Goal: Task Accomplishment & Management: Manage account settings

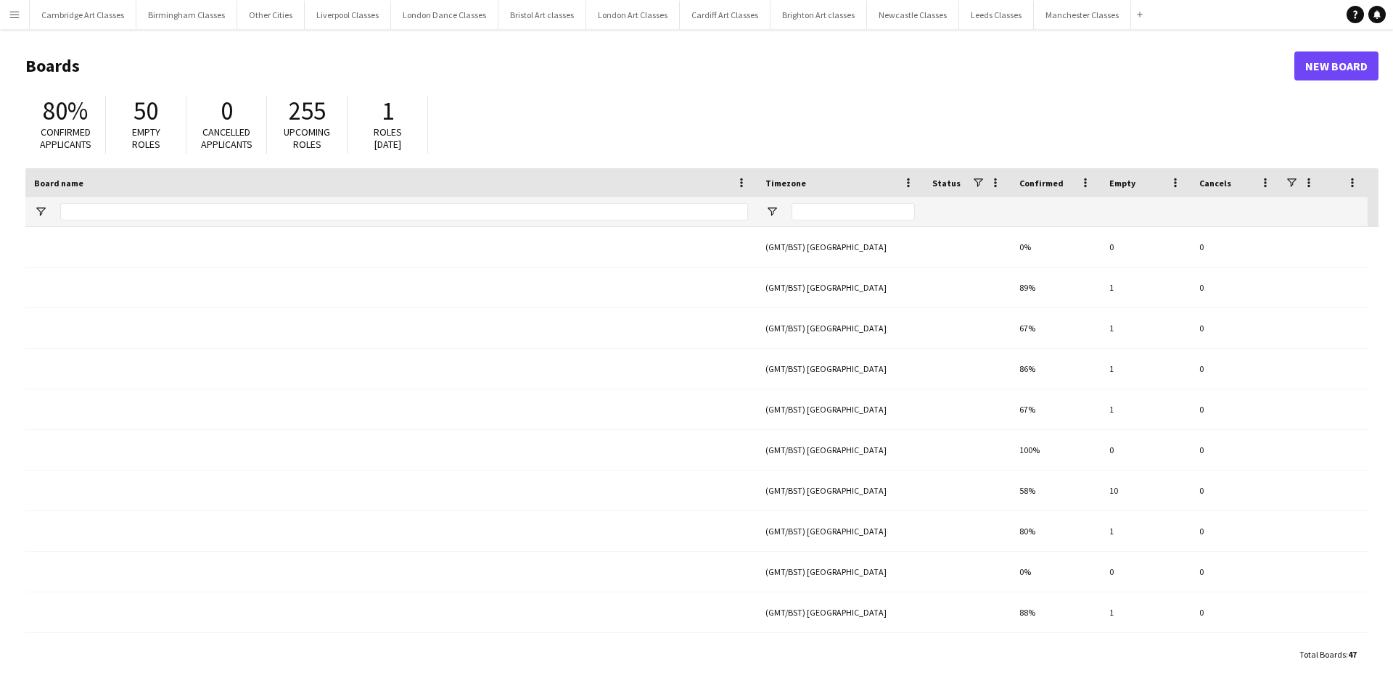
type input "***"
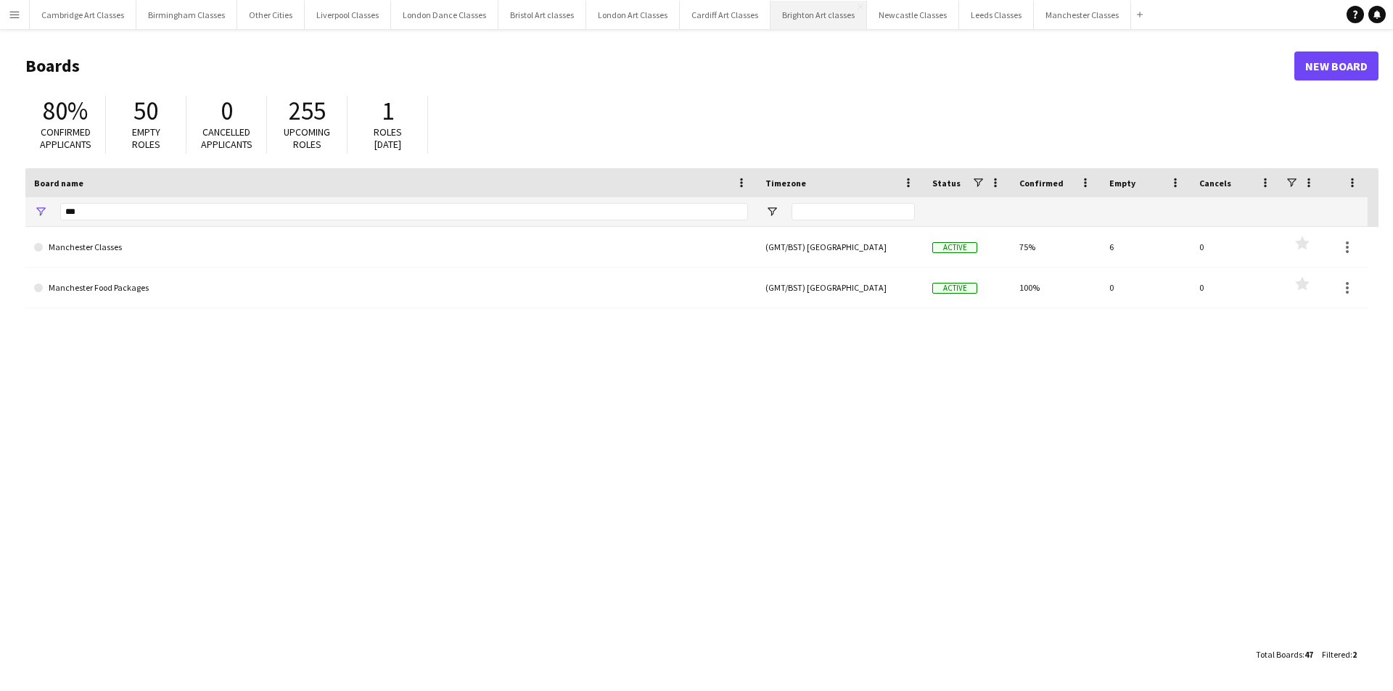
click at [773, 20] on button "Brighton Art classes Close" at bounding box center [819, 15] width 96 height 28
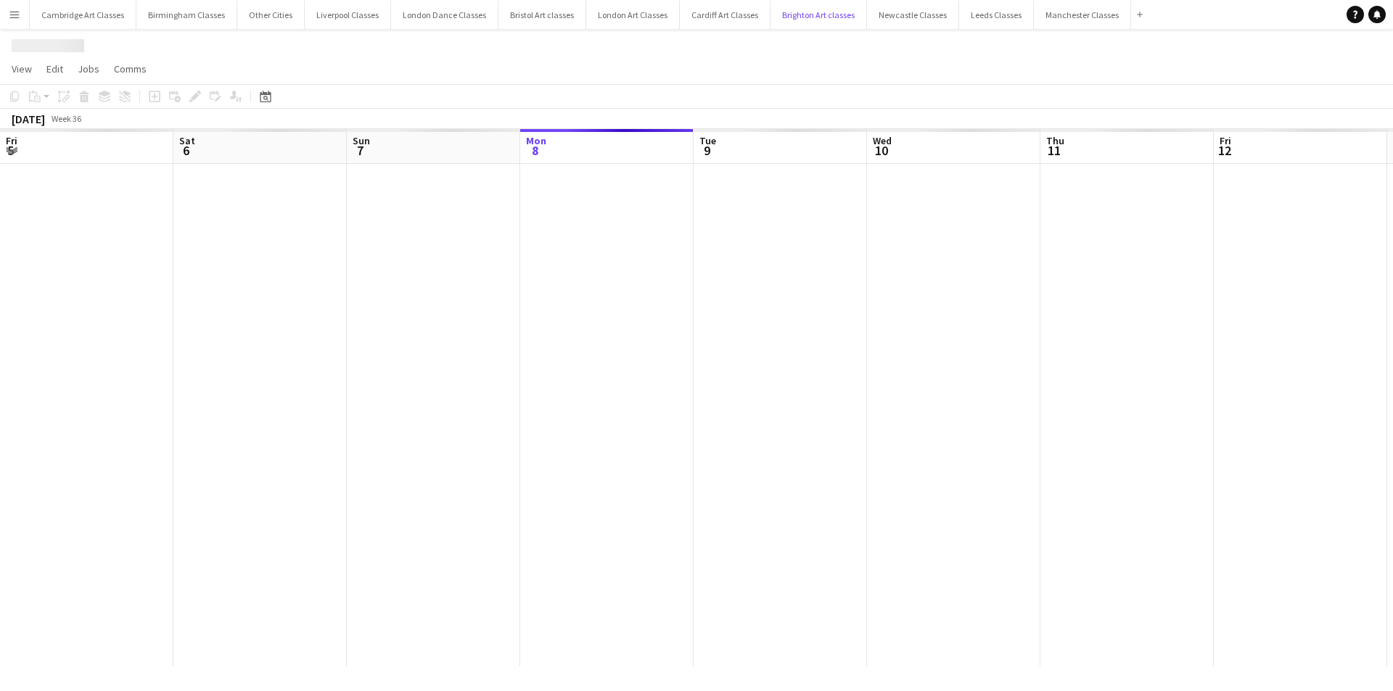
scroll to position [0, 347]
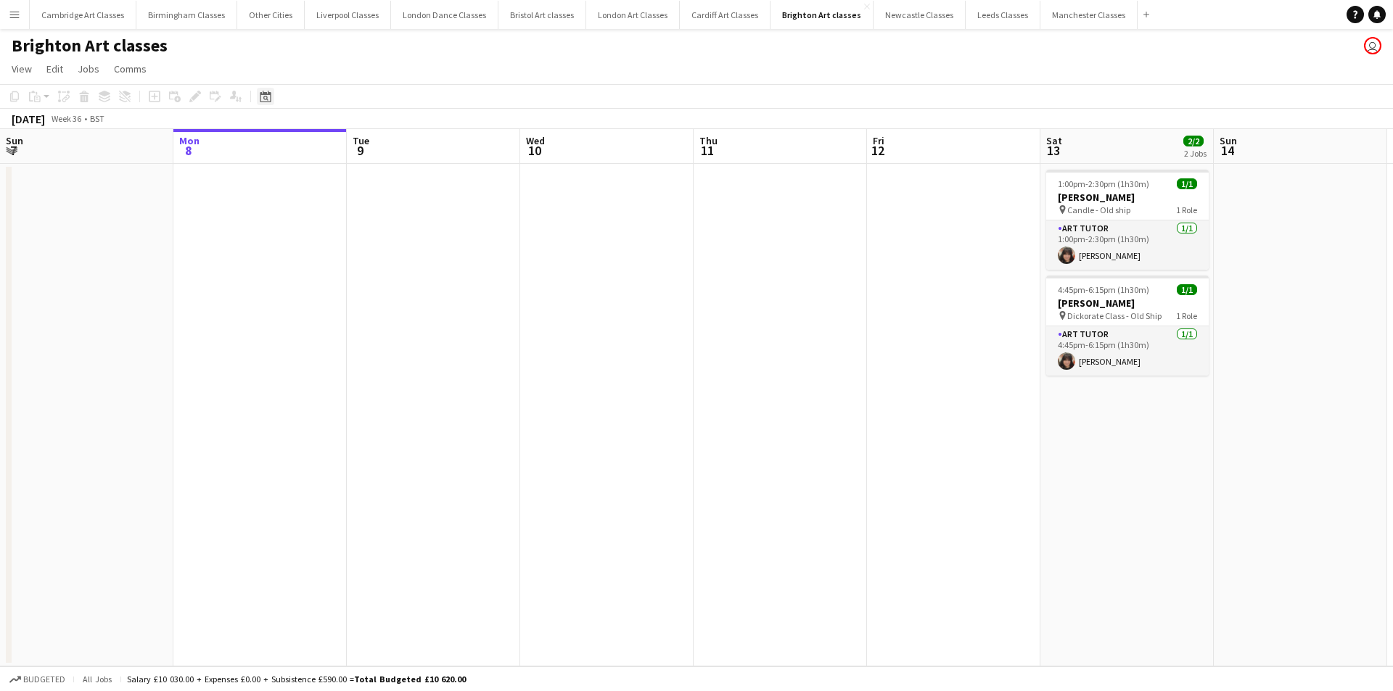
click at [272, 99] on div "Date picker" at bounding box center [265, 96] width 17 height 17
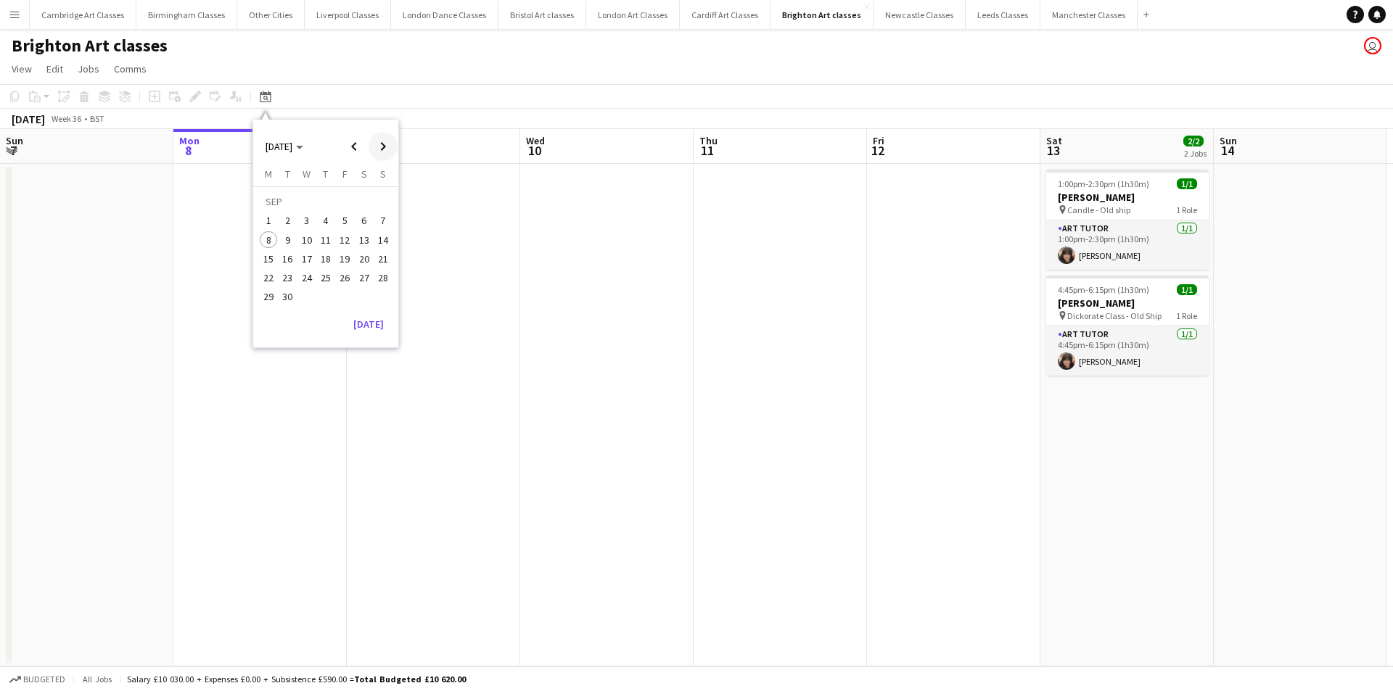
click at [382, 142] on span "Next month" at bounding box center [383, 146] width 29 height 29
click at [383, 142] on span "Next month" at bounding box center [383, 146] width 29 height 29
click at [385, 144] on span "Next month" at bounding box center [383, 146] width 29 height 29
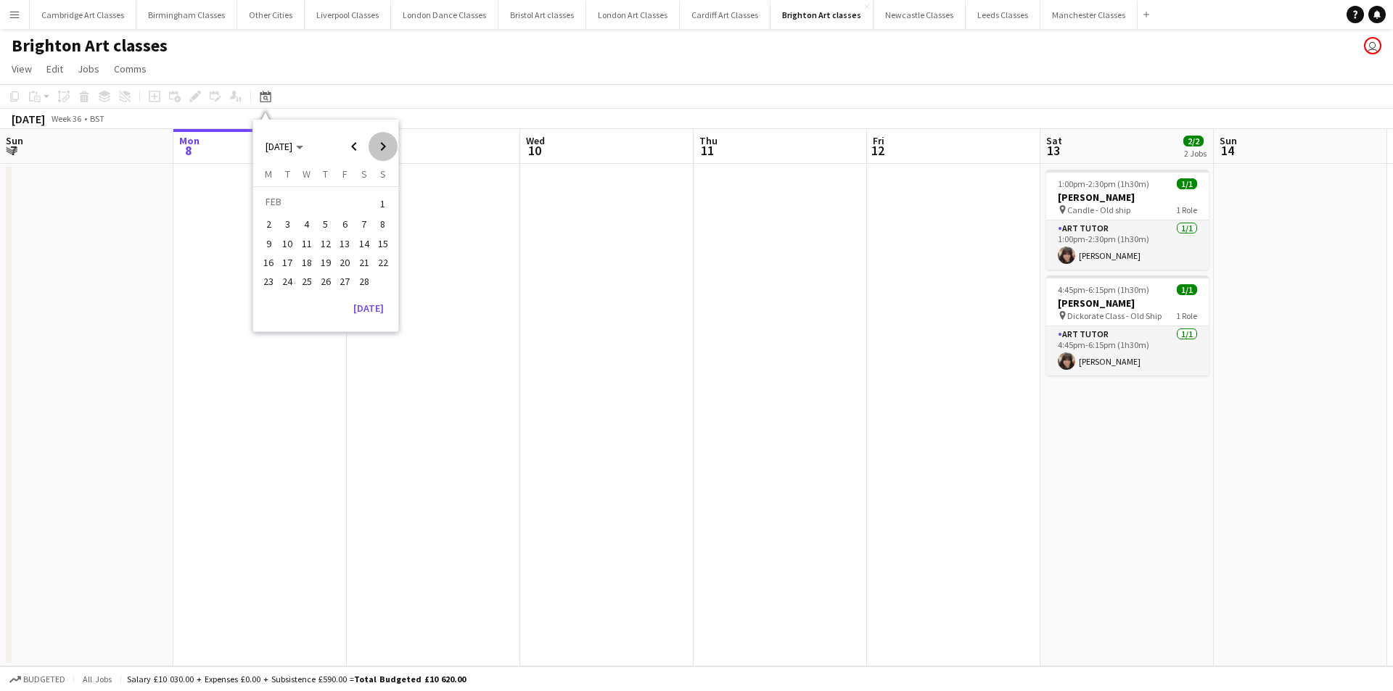
click at [385, 144] on span "Next month" at bounding box center [383, 146] width 29 height 29
click at [357, 144] on span "Previous month" at bounding box center [354, 146] width 29 height 29
click at [364, 268] on span "21" at bounding box center [364, 262] width 17 height 17
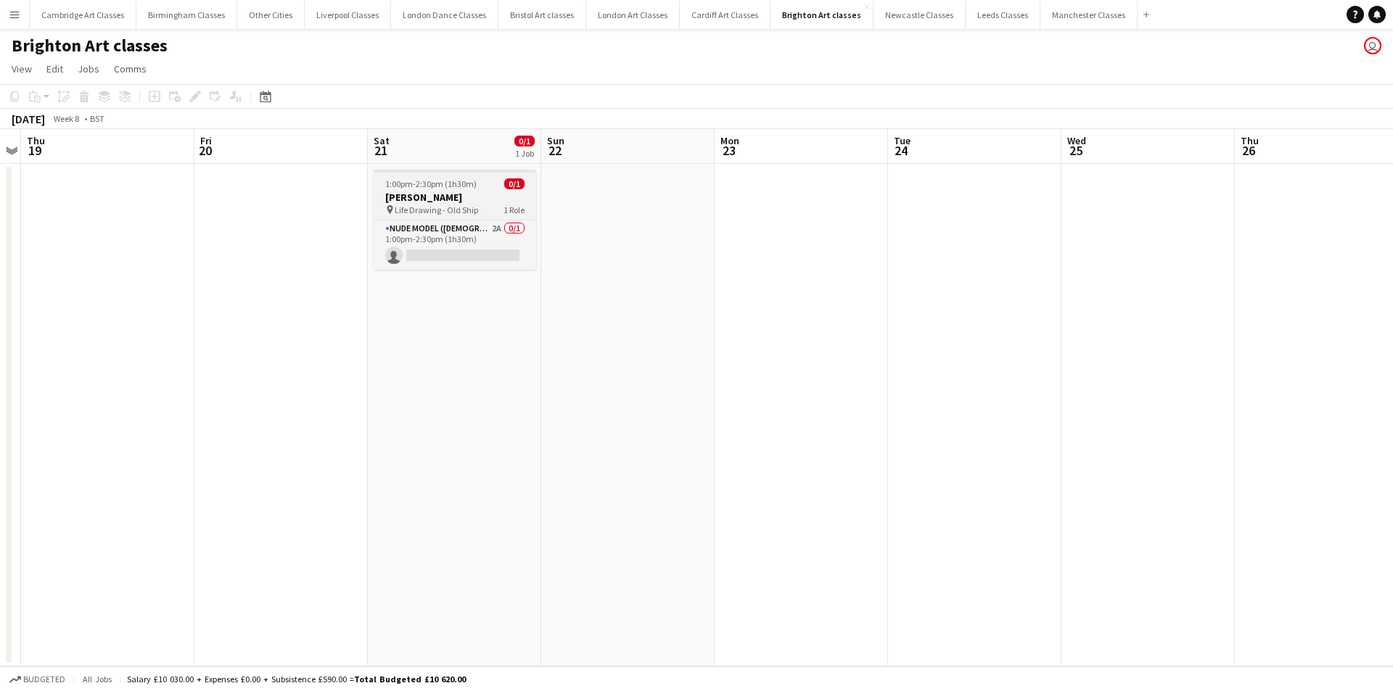
click at [477, 209] on div "pin Life Drawing - Old Ship 1 Role" at bounding box center [455, 210] width 163 height 12
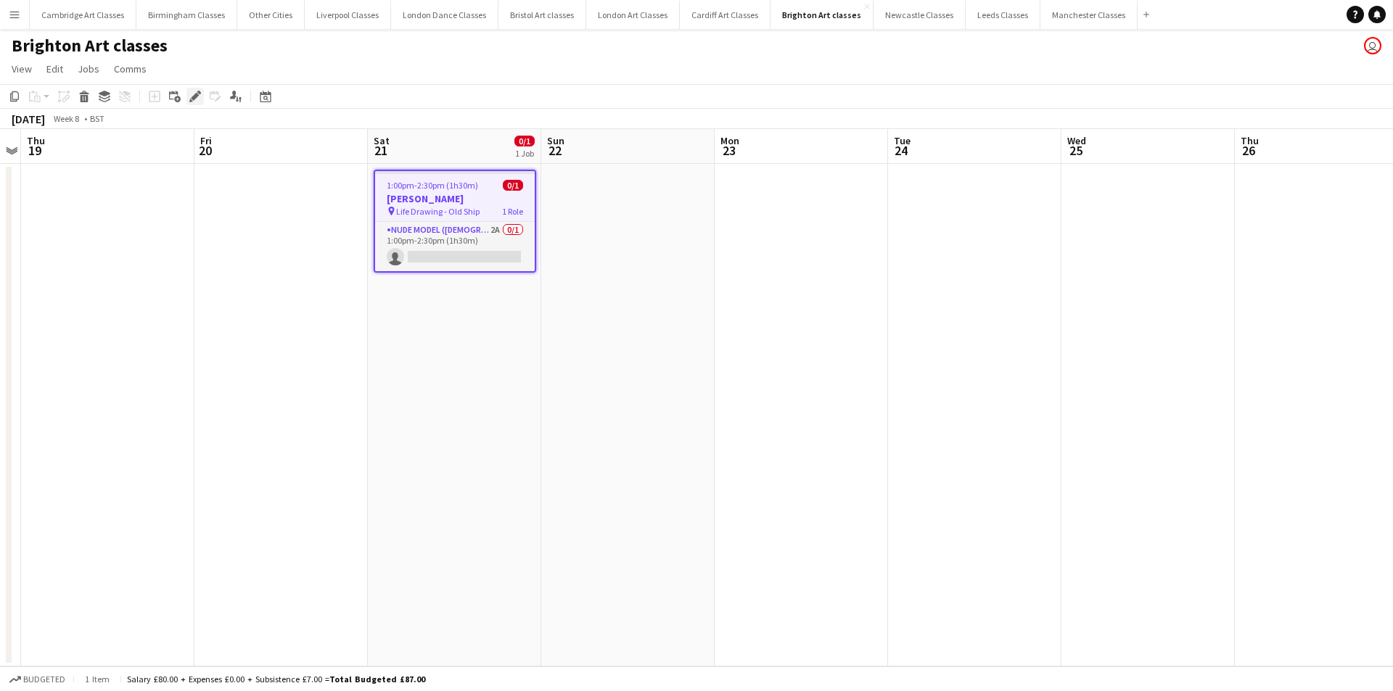
click at [197, 94] on icon at bounding box center [195, 97] width 8 height 8
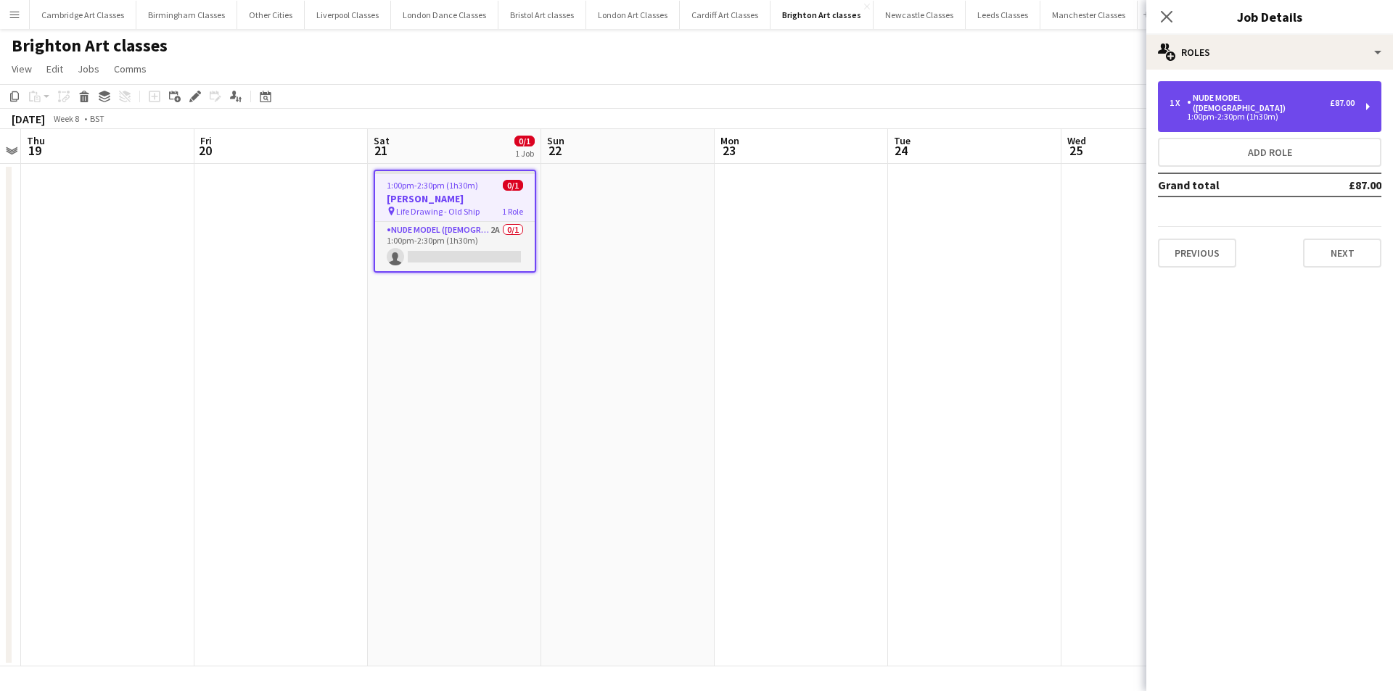
click at [1295, 113] on div "1:00pm-2:30pm (1h30m)" at bounding box center [1262, 116] width 185 height 7
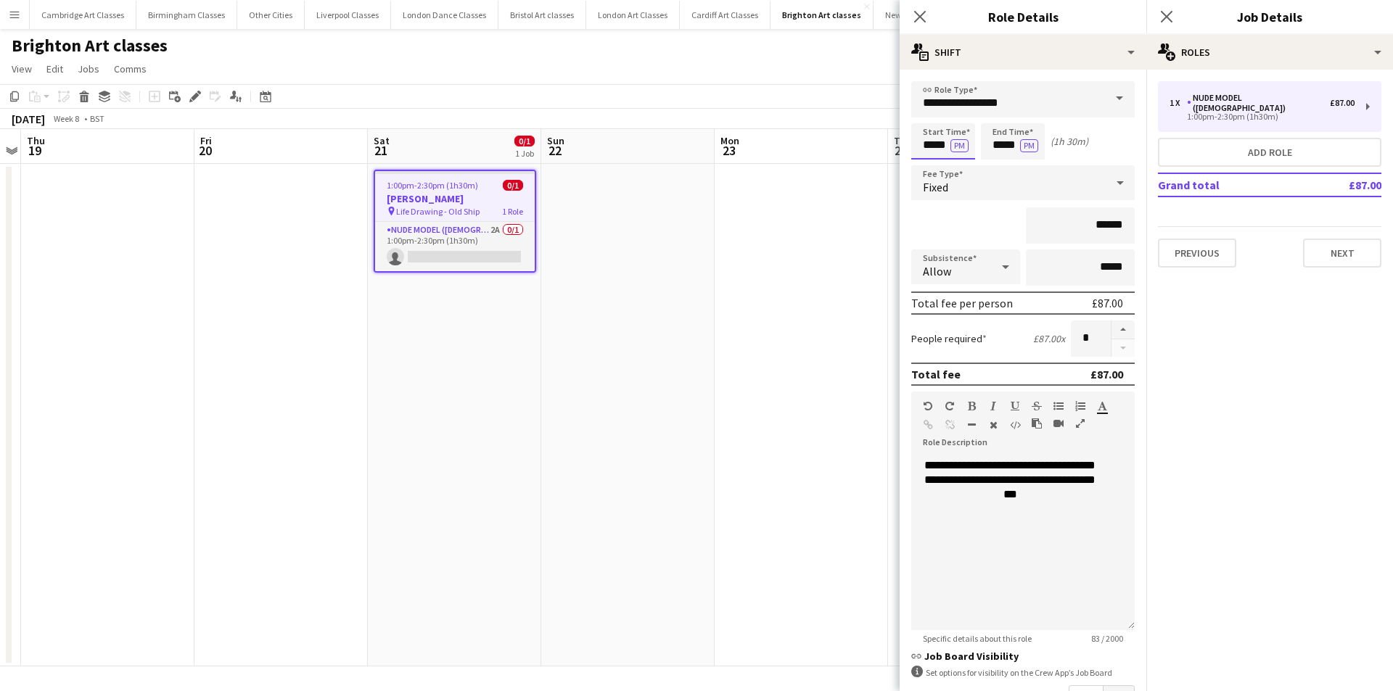
click at [933, 147] on input "*****" at bounding box center [943, 141] width 64 height 36
click at [934, 120] on div at bounding box center [928, 116] width 29 height 15
click at [954, 118] on div at bounding box center [957, 116] width 29 height 15
type input "*****"
click at [954, 118] on div at bounding box center [957, 116] width 29 height 15
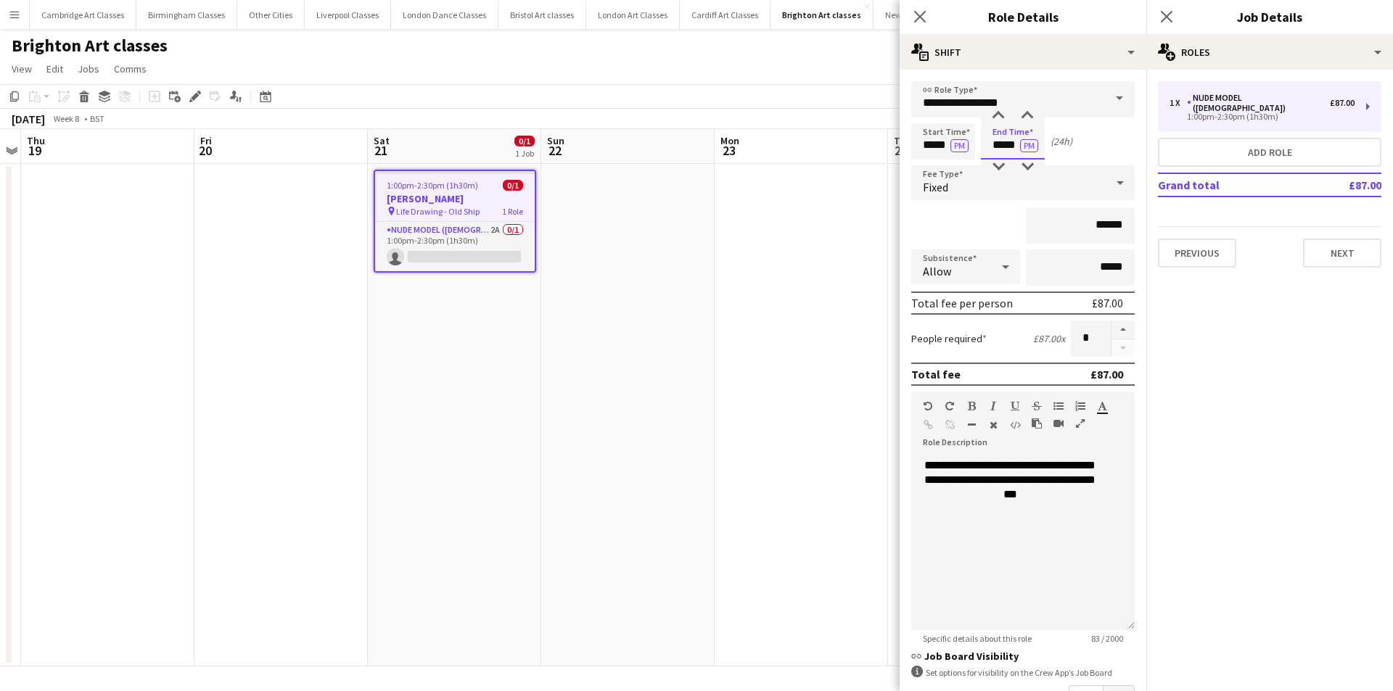
click at [999, 144] on input "*****" at bounding box center [1013, 141] width 64 height 36
click at [999, 118] on div at bounding box center [998, 116] width 29 height 15
click at [1024, 118] on div at bounding box center [1027, 116] width 29 height 15
type input "*****"
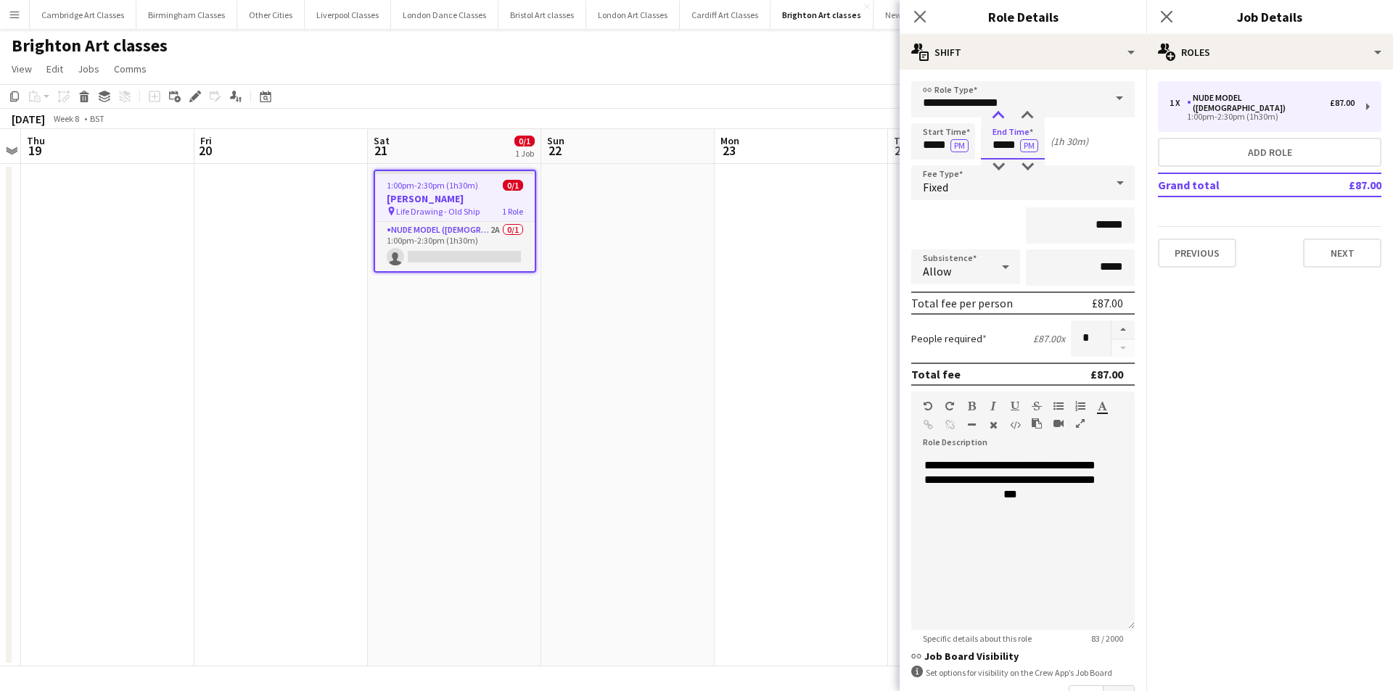
click at [998, 117] on div at bounding box center [998, 116] width 29 height 15
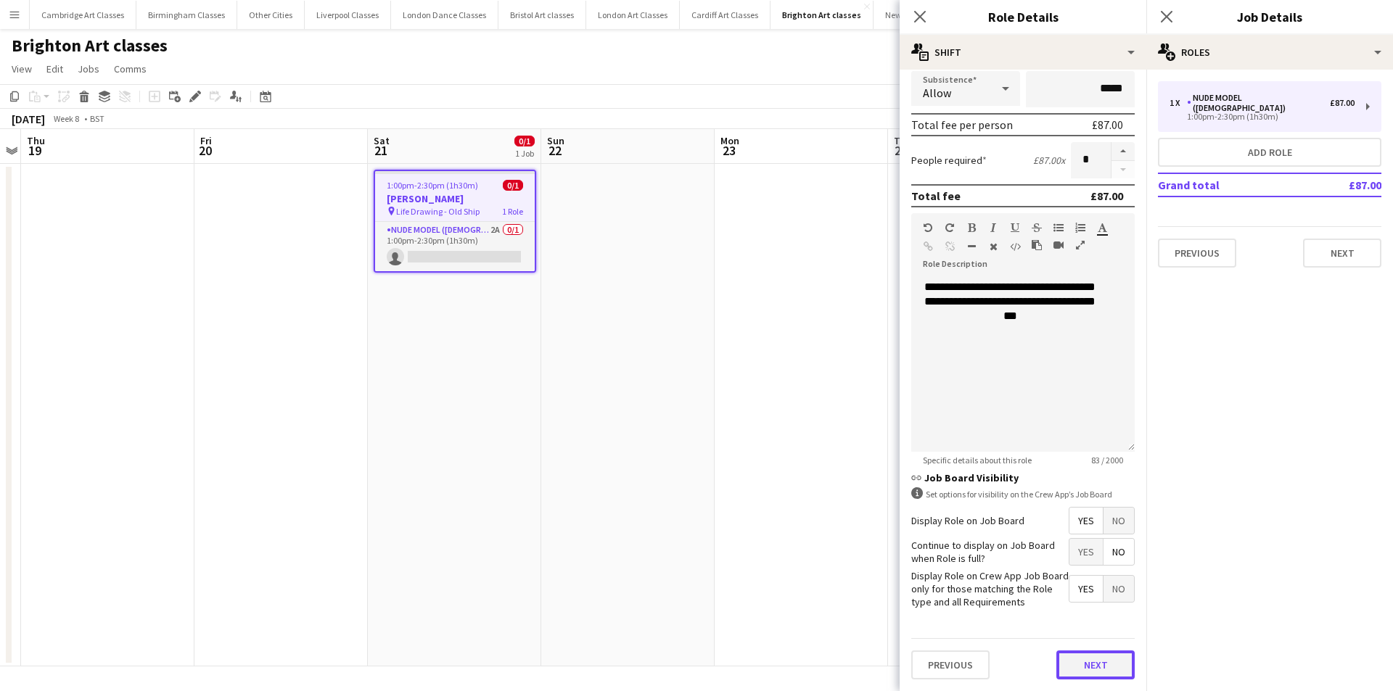
click at [1089, 658] on button "Next" at bounding box center [1095, 665] width 78 height 29
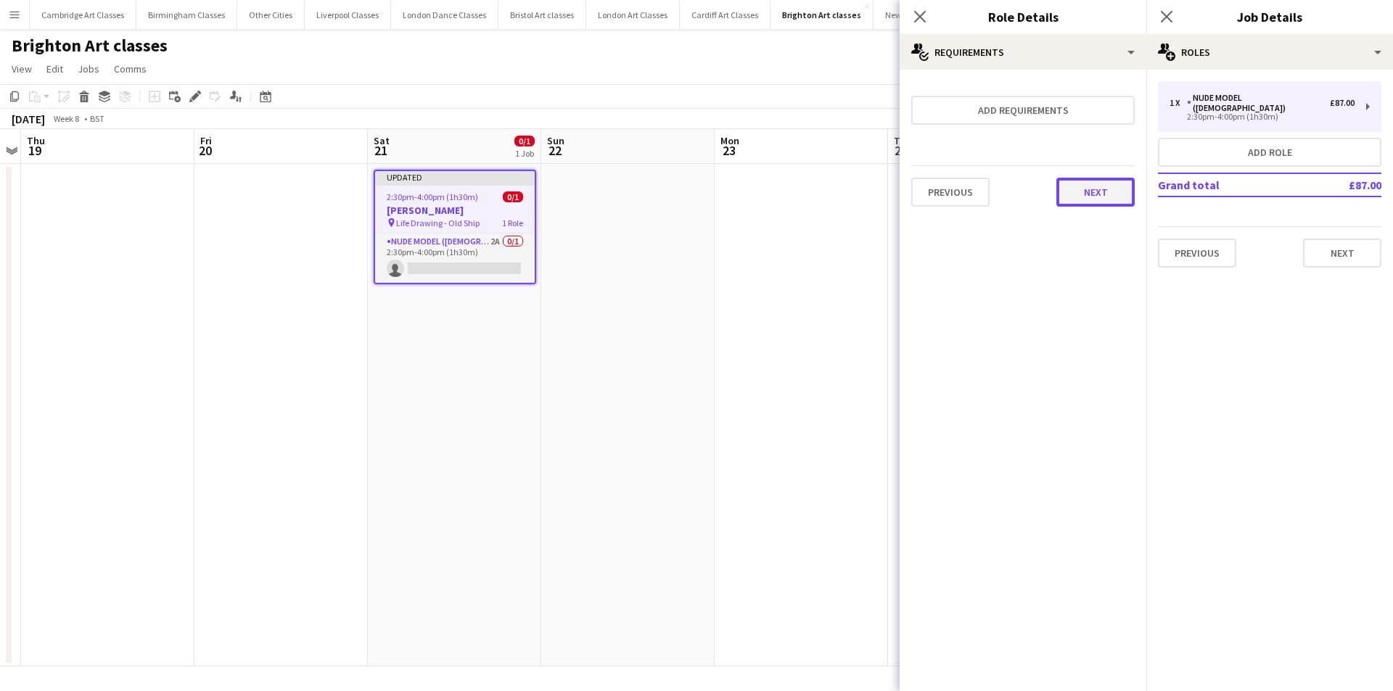
click at [1091, 191] on button "Next" at bounding box center [1095, 192] width 78 height 29
click at [1103, 199] on button "Finish" at bounding box center [1107, 194] width 54 height 29
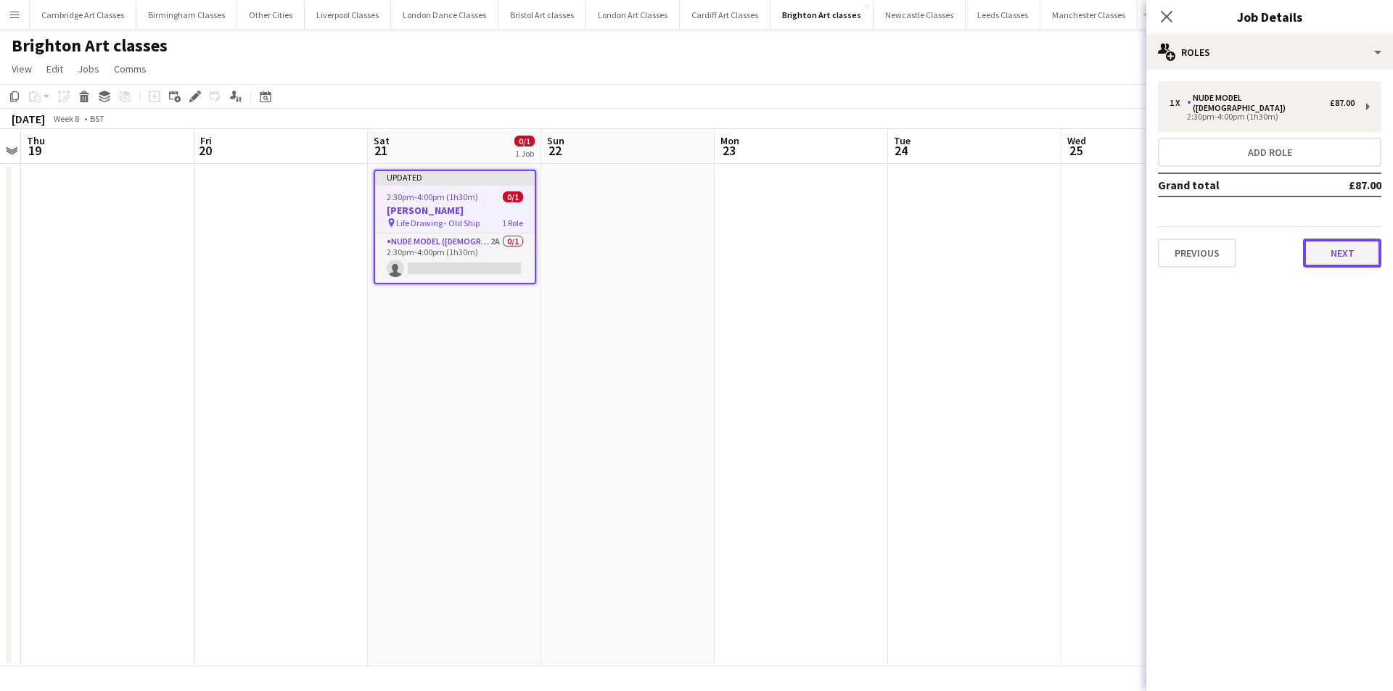
click at [1334, 243] on button "Next" at bounding box center [1342, 253] width 78 height 29
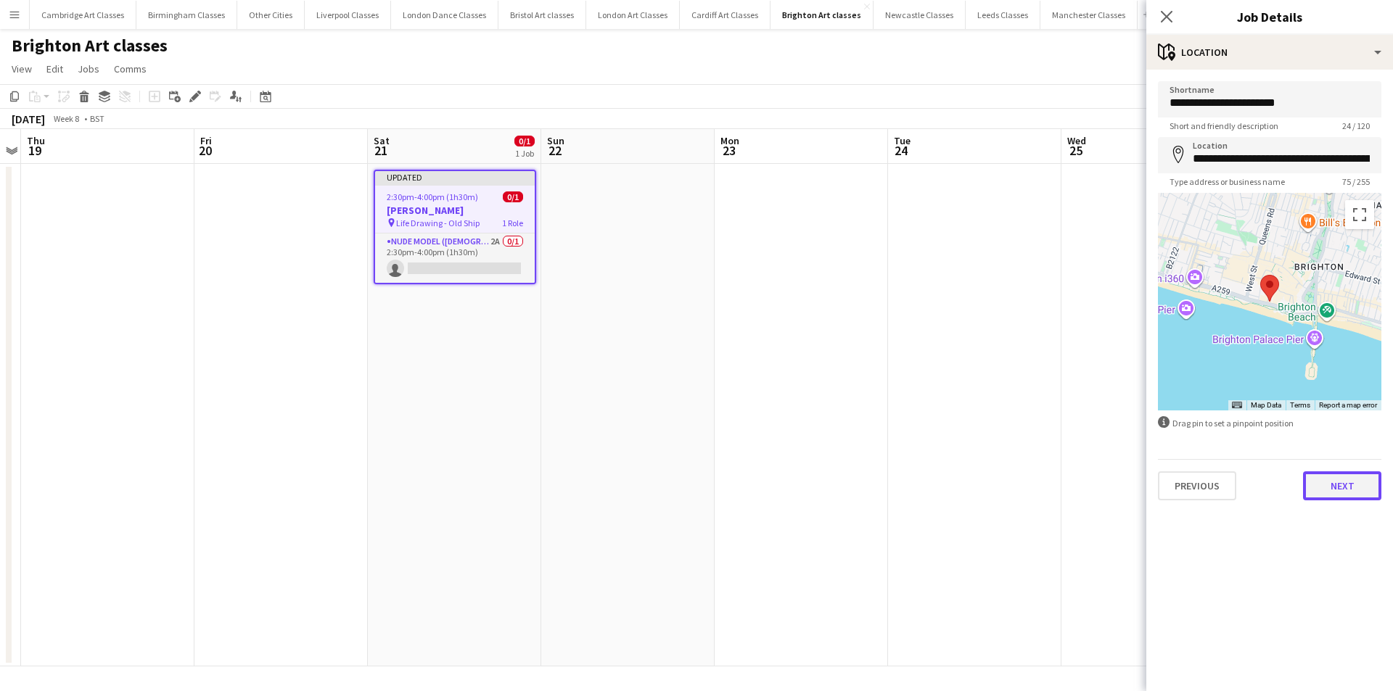
click at [1342, 494] on button "Next" at bounding box center [1342, 486] width 78 height 29
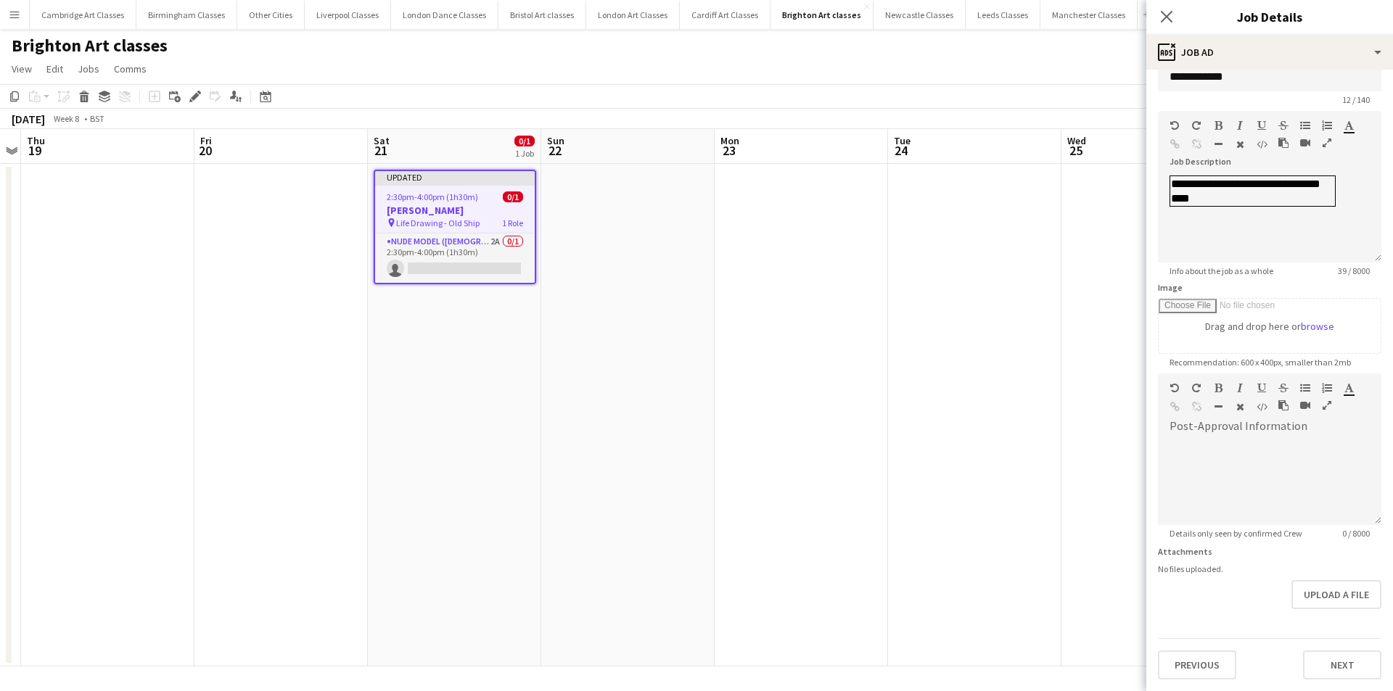
scroll to position [72, 0]
click at [1327, 620] on form "**********" at bounding box center [1269, 367] width 247 height 625
click at [1332, 666] on button "Next" at bounding box center [1342, 665] width 78 height 29
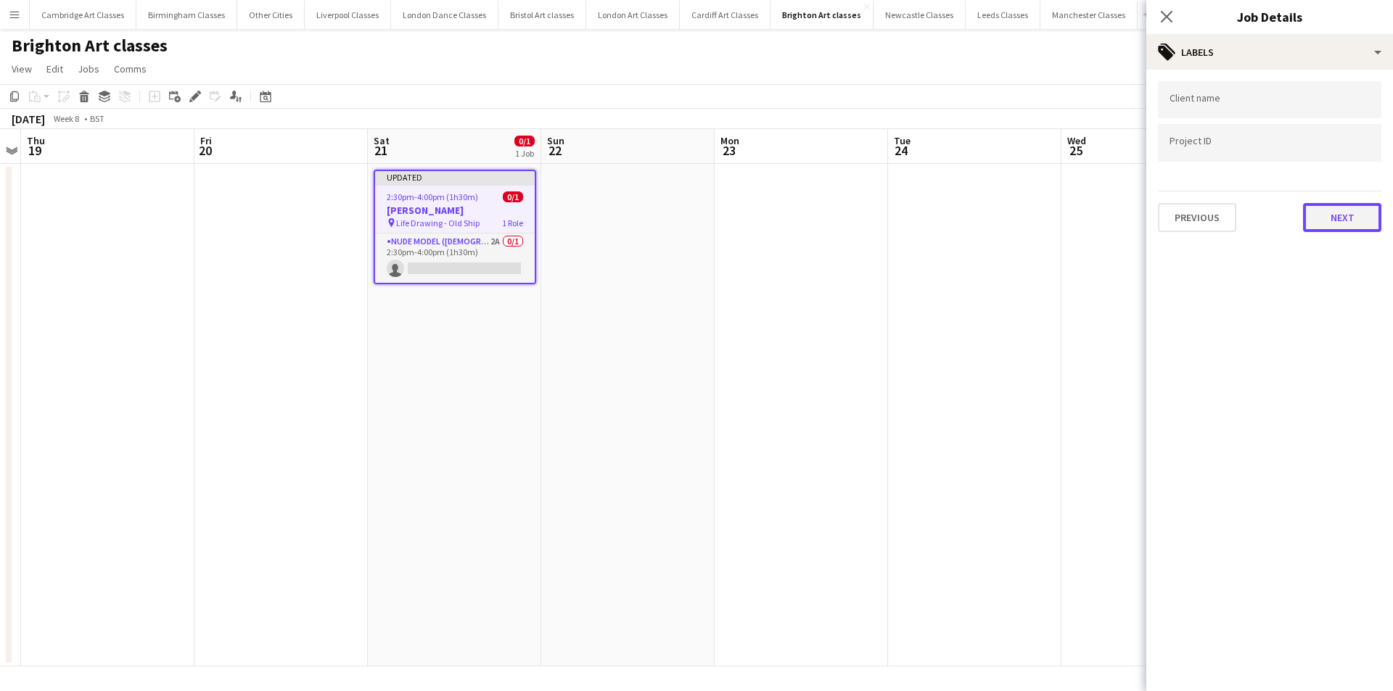
click at [1347, 231] on button "Next" at bounding box center [1342, 217] width 78 height 29
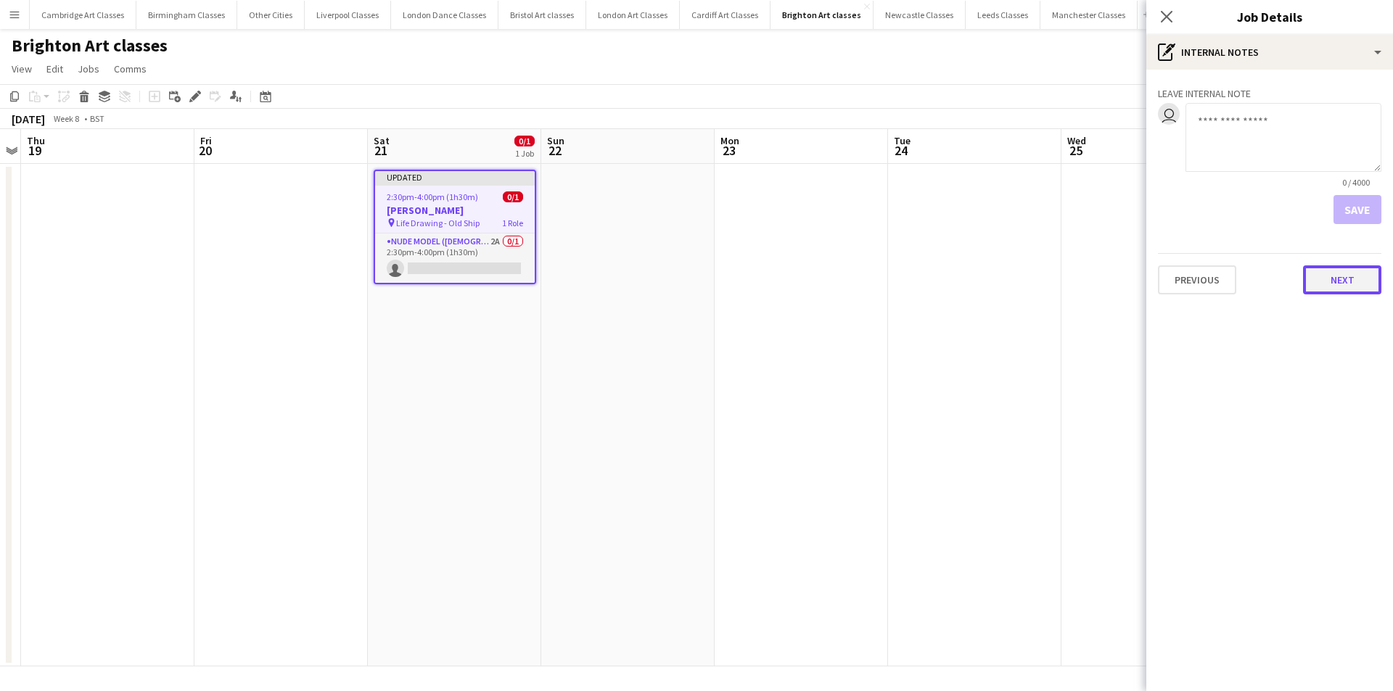
click at [1351, 275] on button "Next" at bounding box center [1342, 280] width 78 height 29
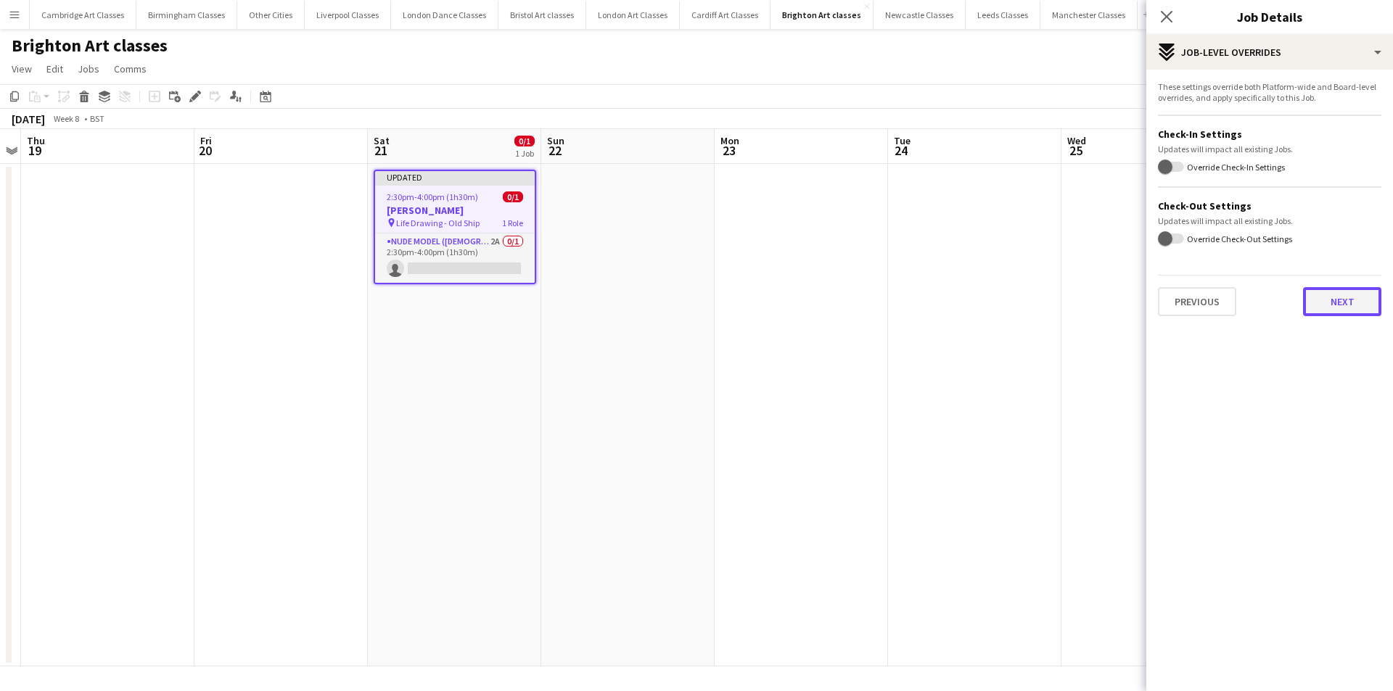
click at [1344, 298] on button "Next" at bounding box center [1342, 301] width 78 height 29
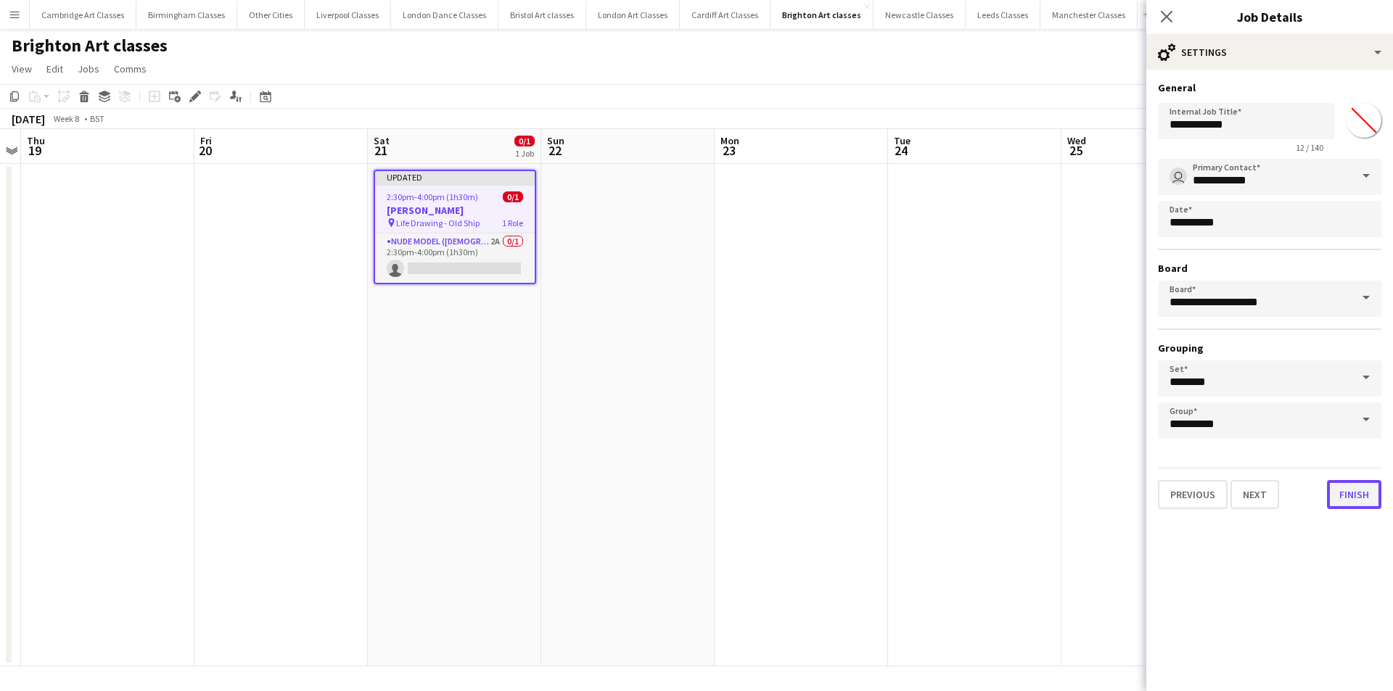
click at [1361, 507] on button "Finish" at bounding box center [1354, 494] width 54 height 29
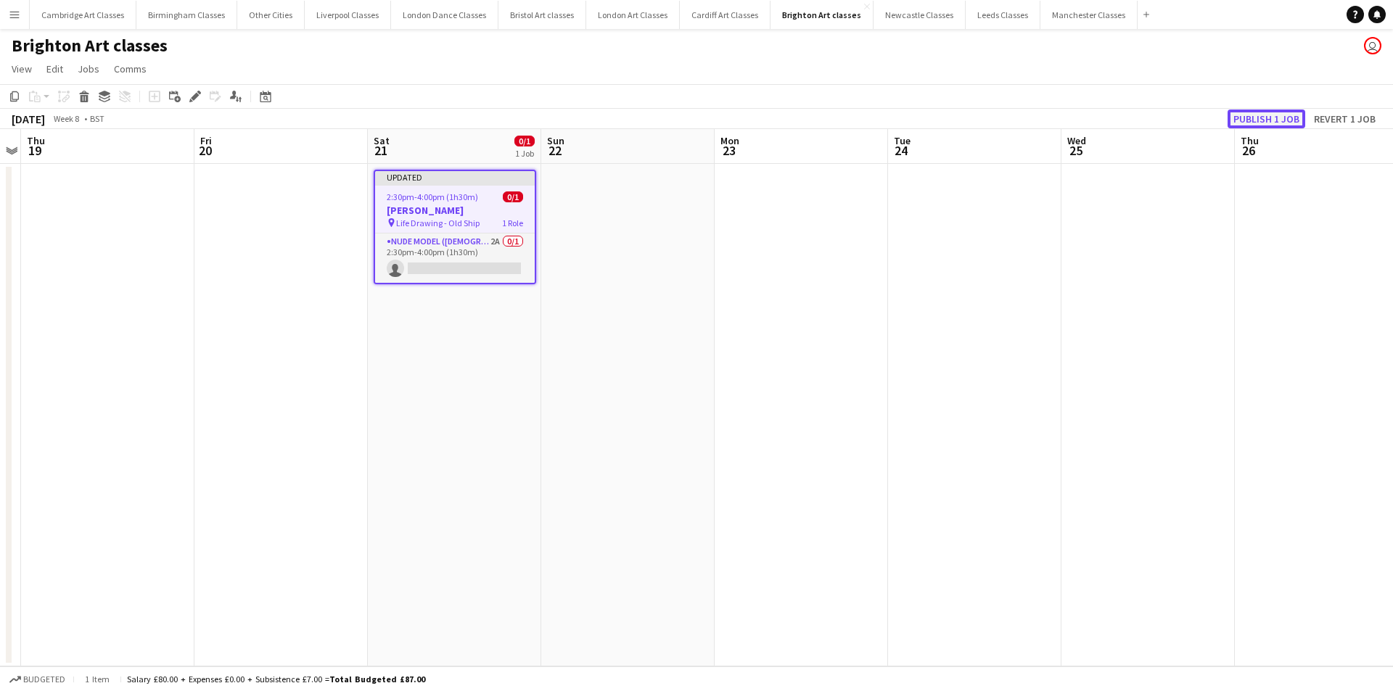
click at [1269, 119] on button "Publish 1 job" at bounding box center [1267, 119] width 78 height 19
